Goal: Task Accomplishment & Management: Use online tool/utility

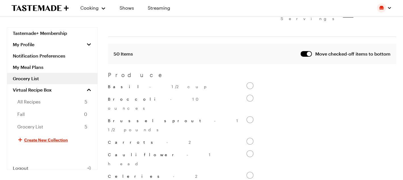
scroll to position [114, 0]
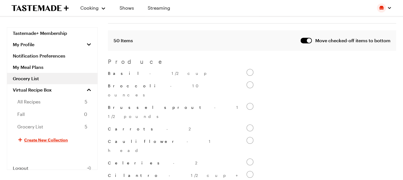
click at [250, 69] on input "Basil - 1/2 cup" at bounding box center [249, 72] width 7 height 7
checkbox input "false"
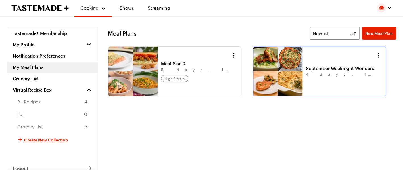
click at [306, 66] on link "September Weeknight Wonders" at bounding box center [341, 69] width 70 height 6
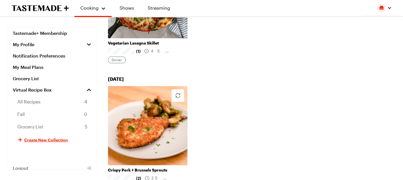
scroll to position [284, 0]
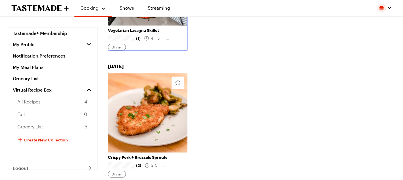
click at [144, 28] on link "Vegetarian Lasagna Skillet" at bounding box center [147, 30] width 79 height 5
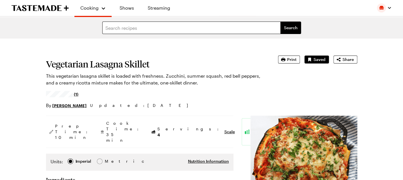
type textarea "x"
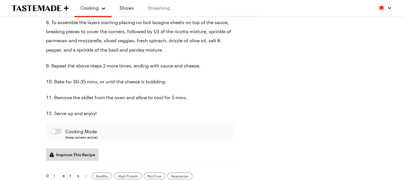
scroll to position [539, 0]
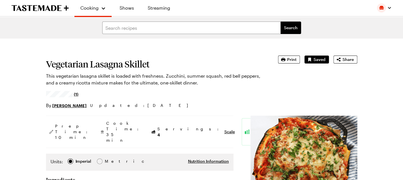
type textarea "x"
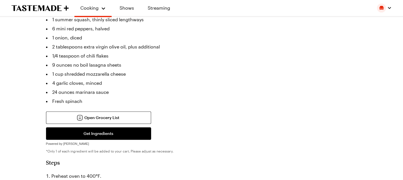
scroll to position [256, 0]
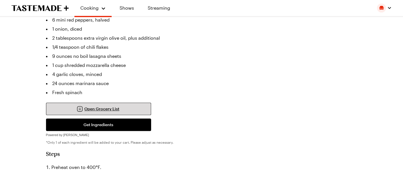
drag, startPoint x: 104, startPoint y: 91, endPoint x: 98, endPoint y: 96, distance: 8.0
click at [104, 91] on section "Ingredients 16 ounces ricotta cheese 2 eggs 1/2 cup chopped basil, plus additio…" at bounding box center [139, 33] width 187 height 224
click at [97, 106] on span "Open Grocery List" at bounding box center [101, 109] width 35 height 6
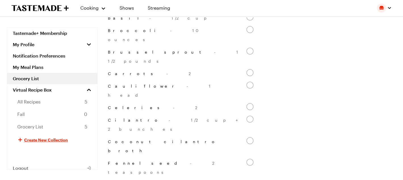
scroll to position [170, 0]
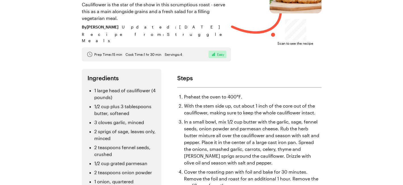
scroll to position [57, 0]
